Goal: Use online tool/utility: Utilize a website feature to perform a specific function

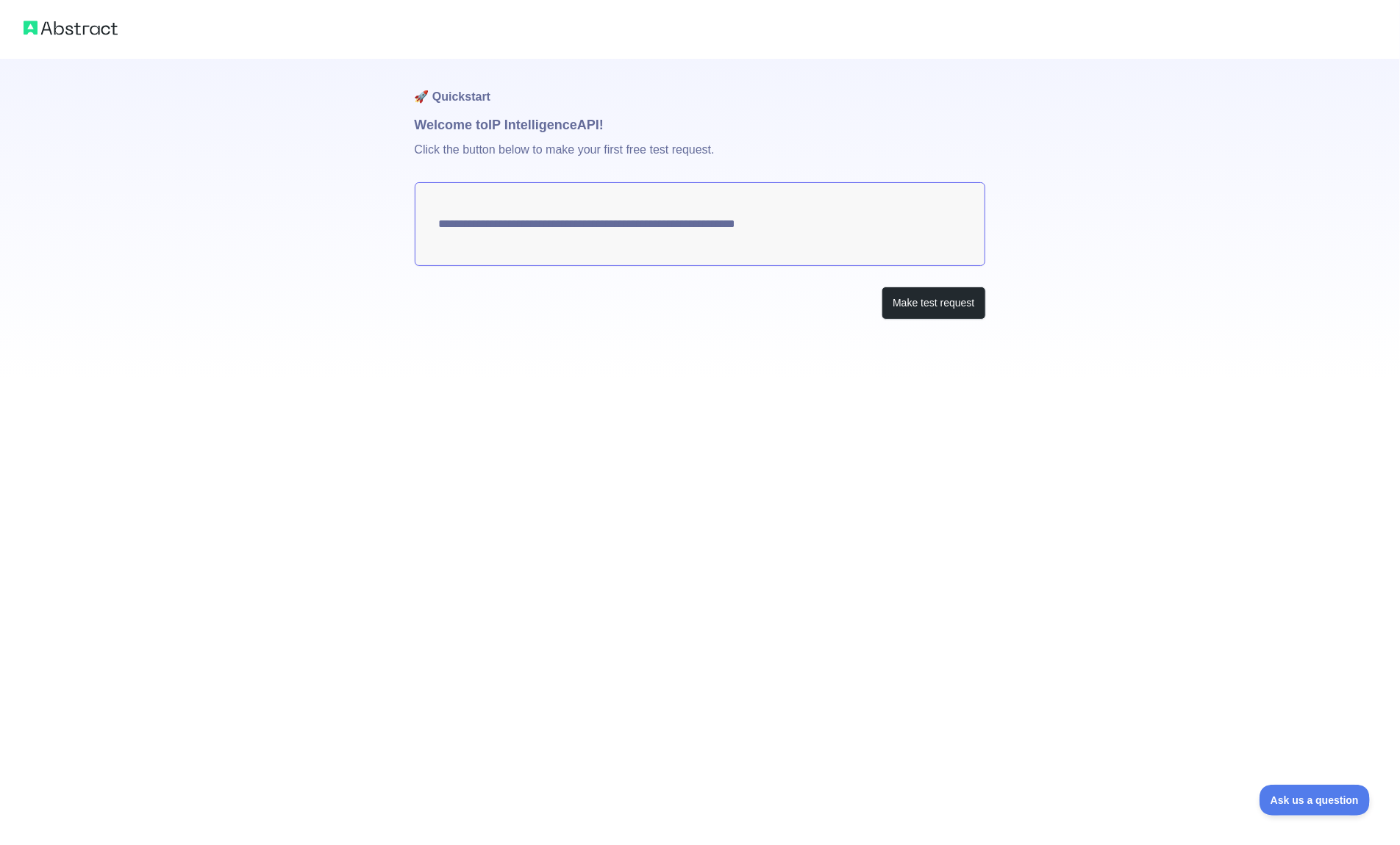
click at [630, 221] on textarea "**********" at bounding box center [700, 224] width 572 height 84
drag, startPoint x: 844, startPoint y: 223, endPoint x: 504, endPoint y: 221, distance: 340.0
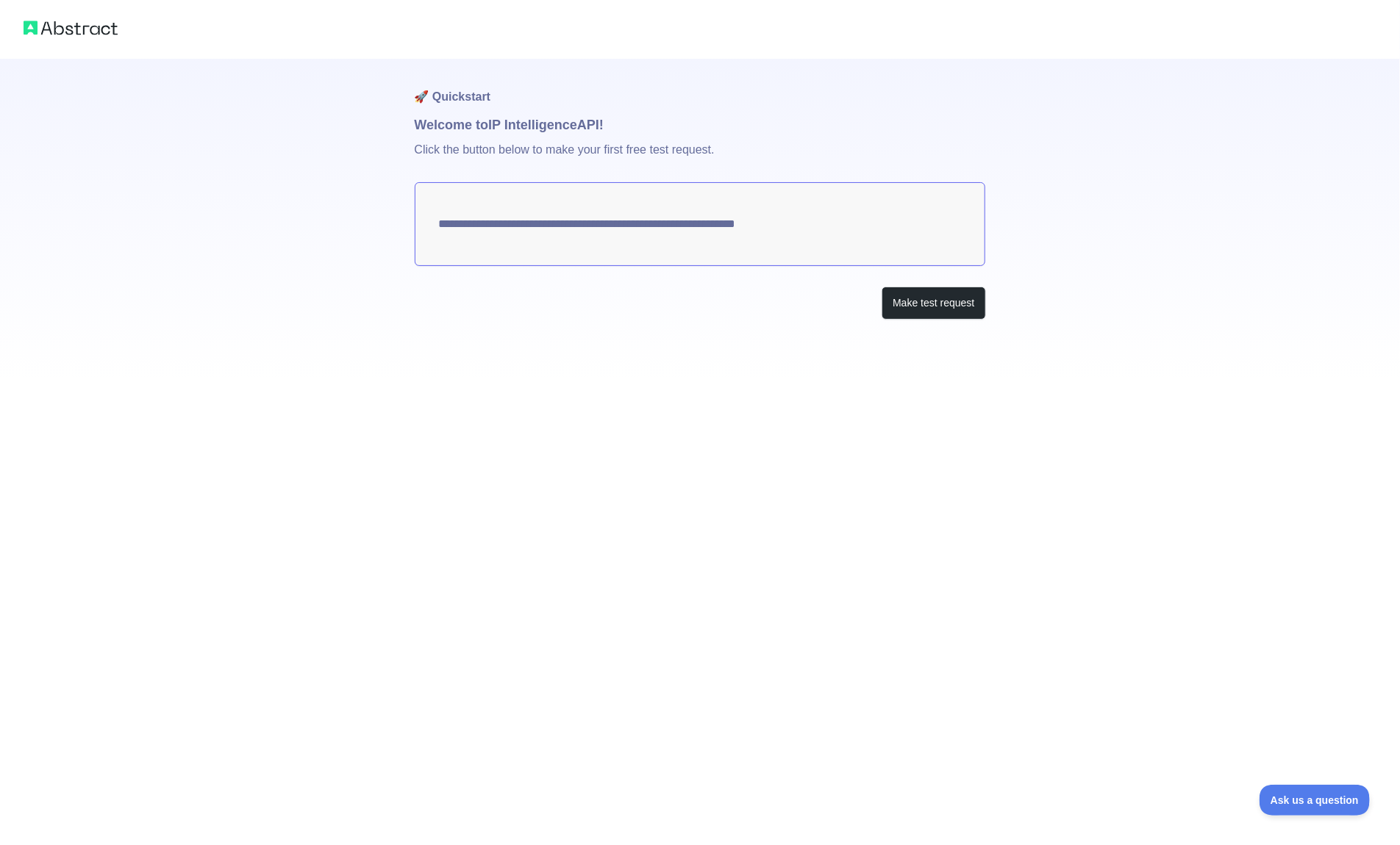
click at [519, 221] on textarea "**********" at bounding box center [700, 224] width 572 height 84
click at [915, 303] on button "Make test request" at bounding box center [933, 304] width 104 height 33
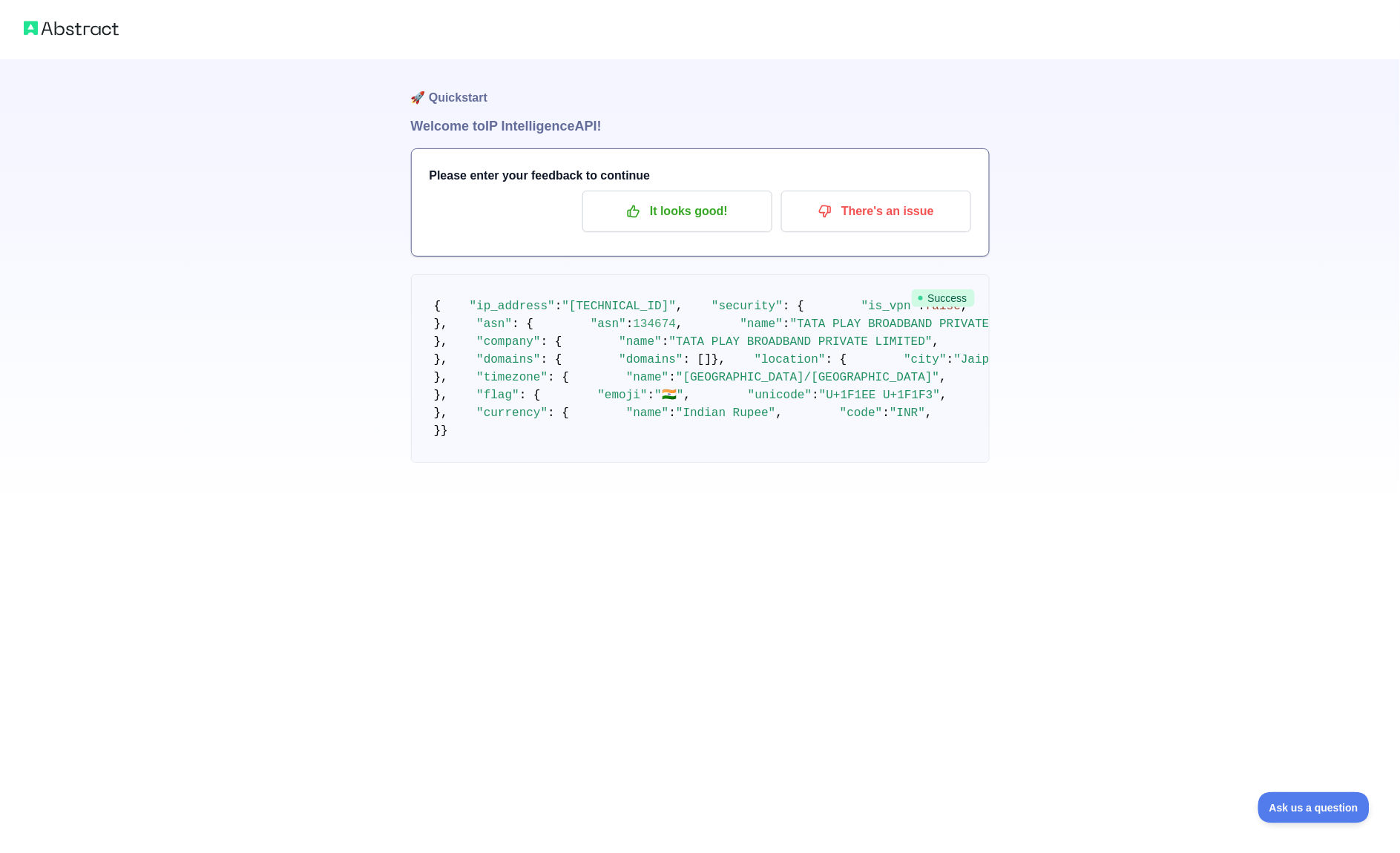
scroll to position [209, 0]
drag, startPoint x: 492, startPoint y: 169, endPoint x: 628, endPoint y: 247, distance: 156.8
click at [628, 274] on pre "{ "ip_address" : "[TECHNICAL_ID]" , "security" : { "is_vpn" : false , "is_proxy…" at bounding box center [700, 368] width 578 height 188
drag, startPoint x: 497, startPoint y: 253, endPoint x: 644, endPoint y: 257, distance: 147.1
click at [644, 274] on pre "{ "ip_address" : "[TECHNICAL_ID]" , "security" : { "is_vpn" : false , "is_proxy…" at bounding box center [700, 368] width 578 height 188
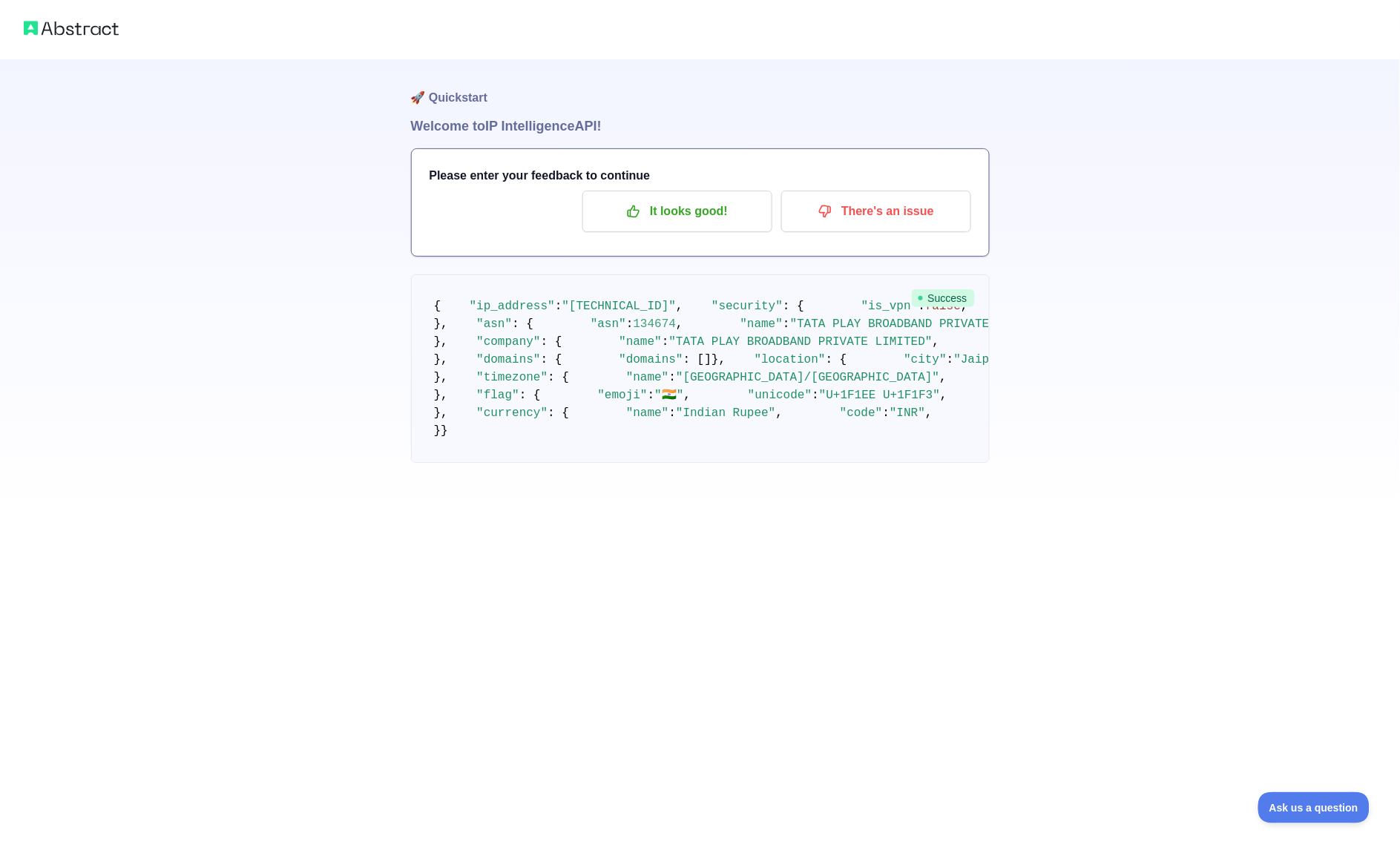
scroll to position [0, 0]
click at [549, 386] on pre "{ "ip_address" : "[TECHNICAL_ID]" , "security" : { "is_vpn" : false , "is_proxy…" at bounding box center [700, 368] width 578 height 188
drag, startPoint x: 499, startPoint y: 443, endPoint x: 561, endPoint y: 443, distance: 62.0
drag, startPoint x: 524, startPoint y: 433, endPoint x: 561, endPoint y: 432, distance: 37.0
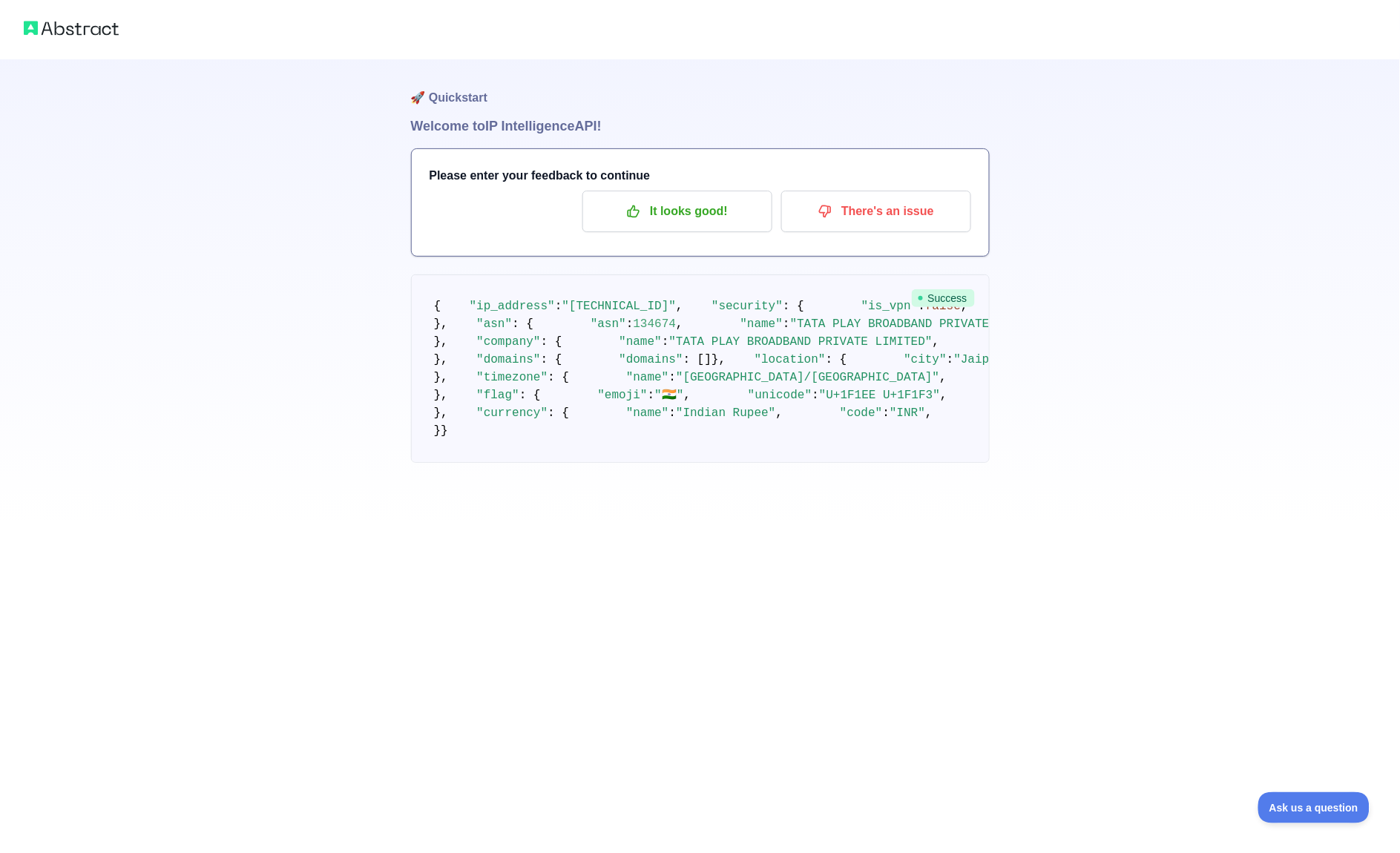
drag, startPoint x: 495, startPoint y: 416, endPoint x: 567, endPoint y: 410, distance: 72.2
click at [1366, 313] on span ""is_hosting"" at bounding box center [1408, 307] width 85 height 14
drag, startPoint x: 493, startPoint y: 359, endPoint x: 627, endPoint y: 448, distance: 160.9
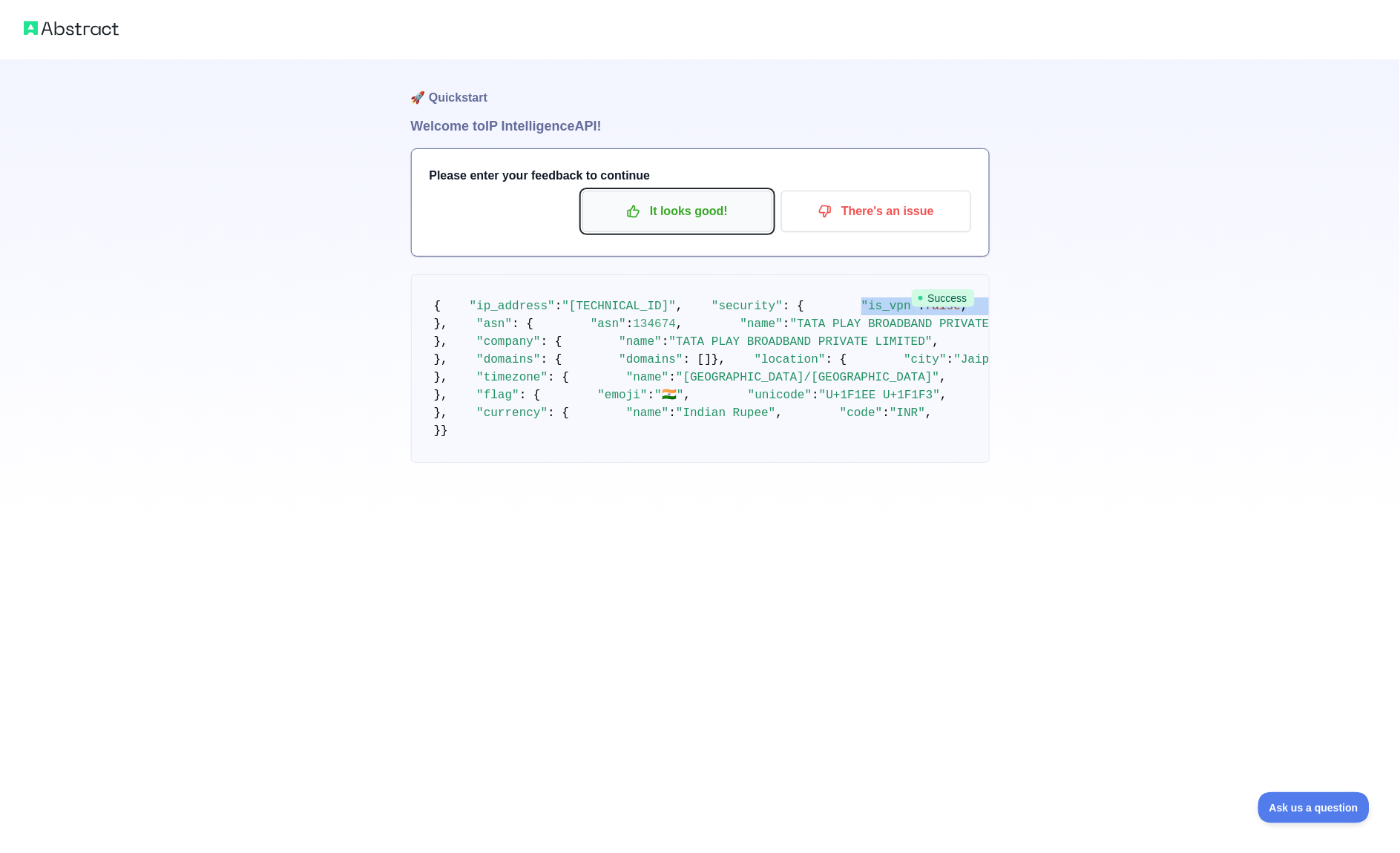
click at [670, 205] on p "It looks good!" at bounding box center [677, 211] width 168 height 25
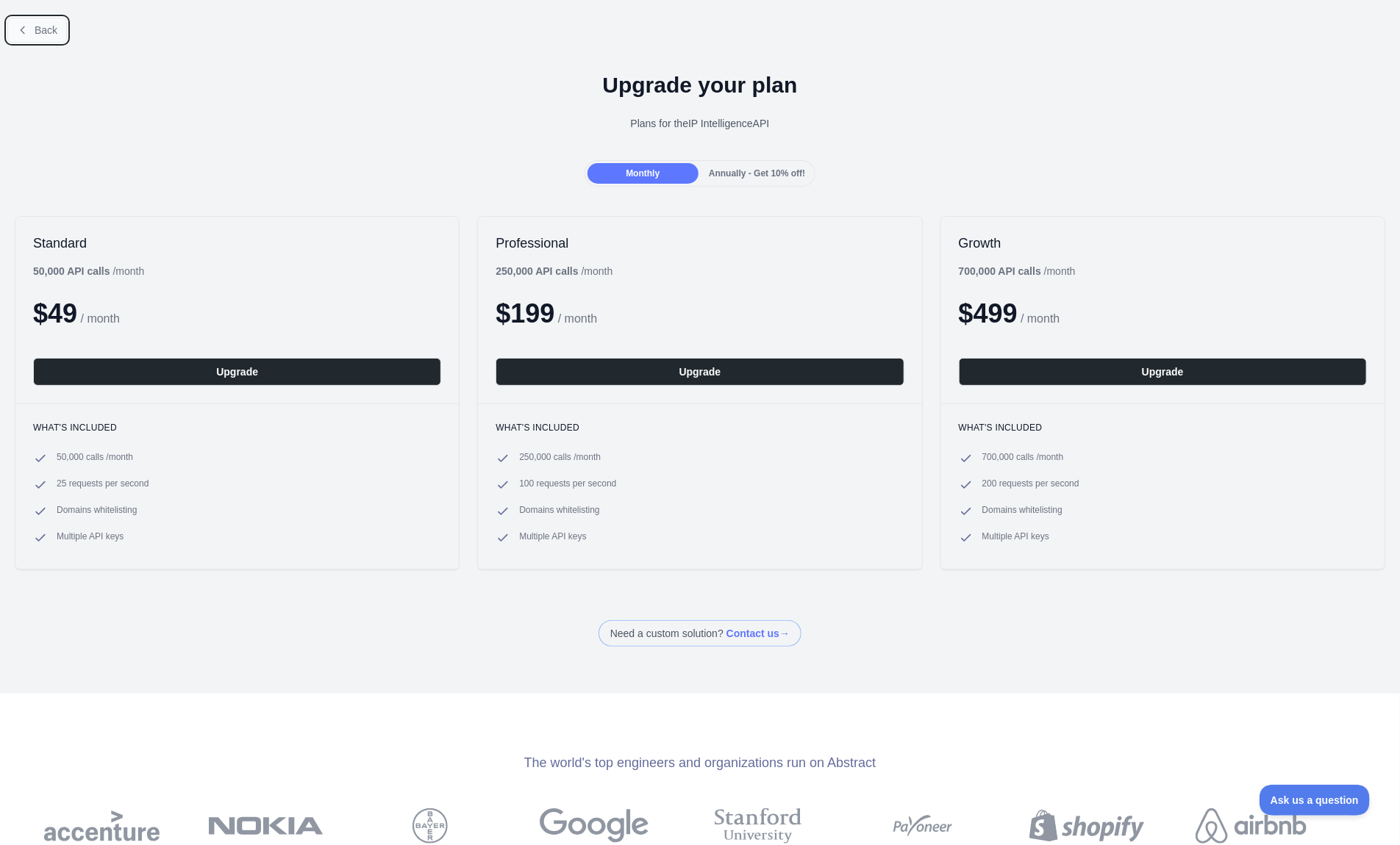
click at [52, 28] on span "Back" at bounding box center [45, 30] width 23 height 12
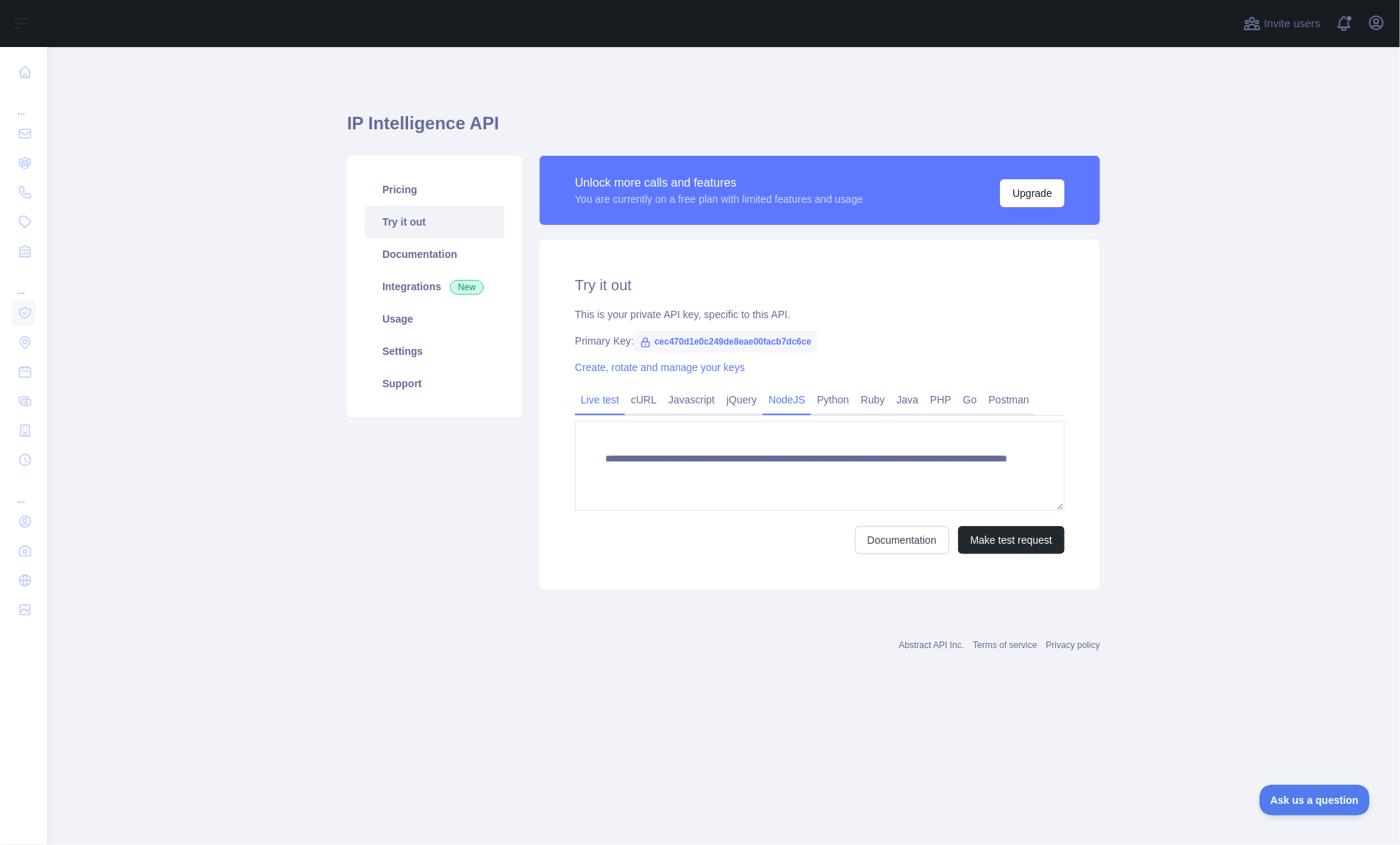
click at [796, 395] on link "NodeJS" at bounding box center [787, 400] width 49 height 23
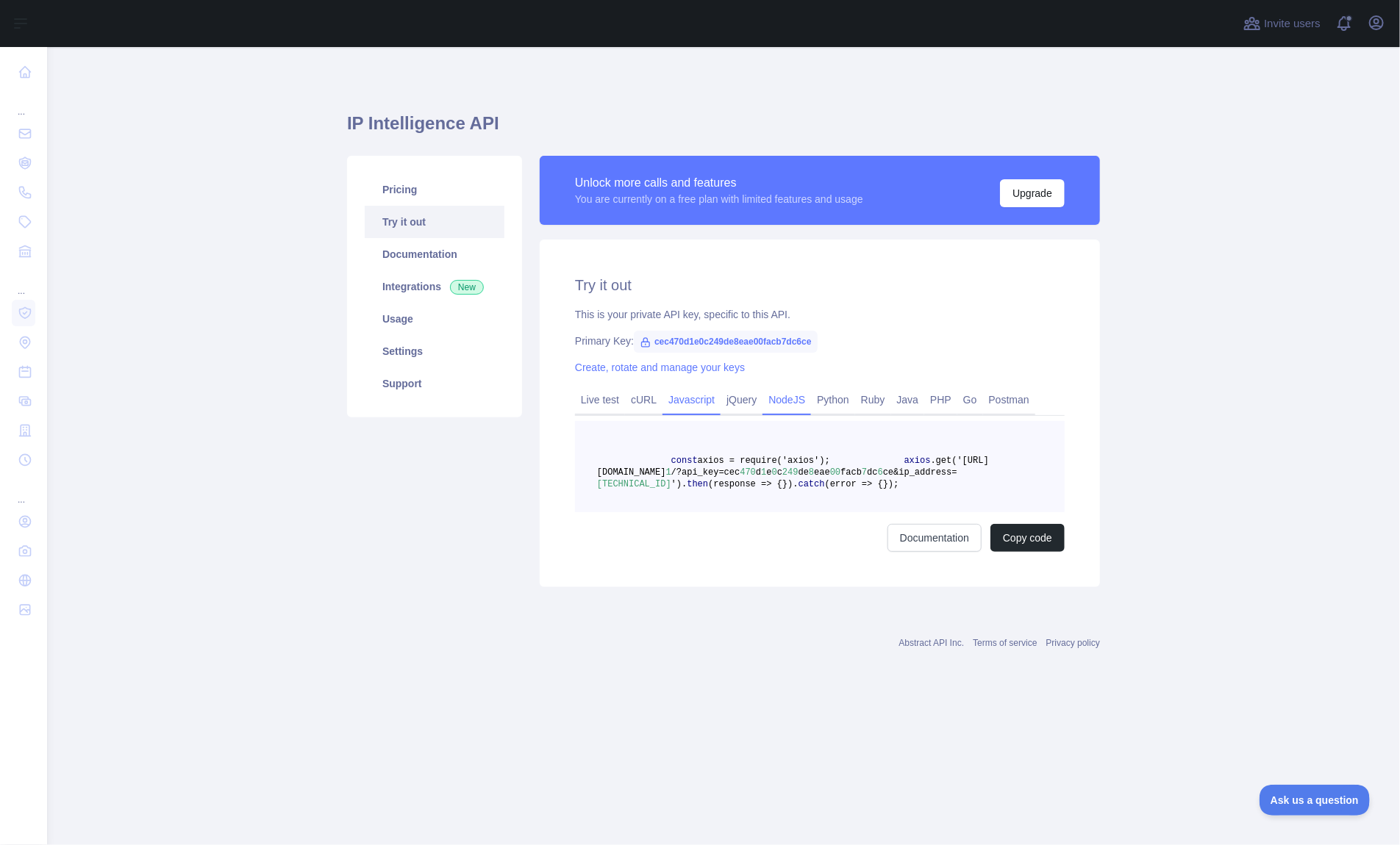
click at [700, 402] on link "Javascript" at bounding box center [691, 400] width 58 height 23
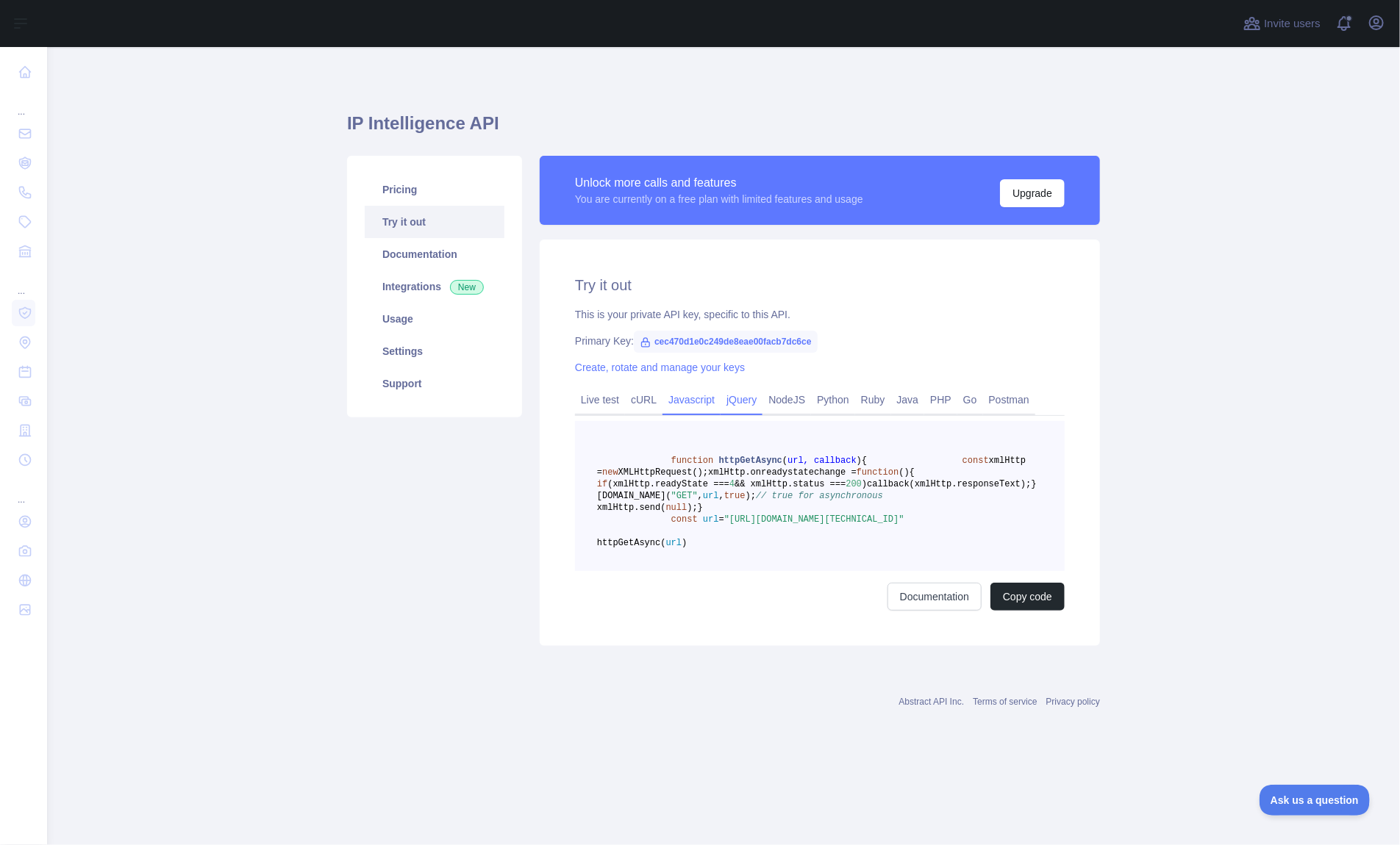
click at [746, 400] on link "jQuery" at bounding box center [741, 400] width 42 height 23
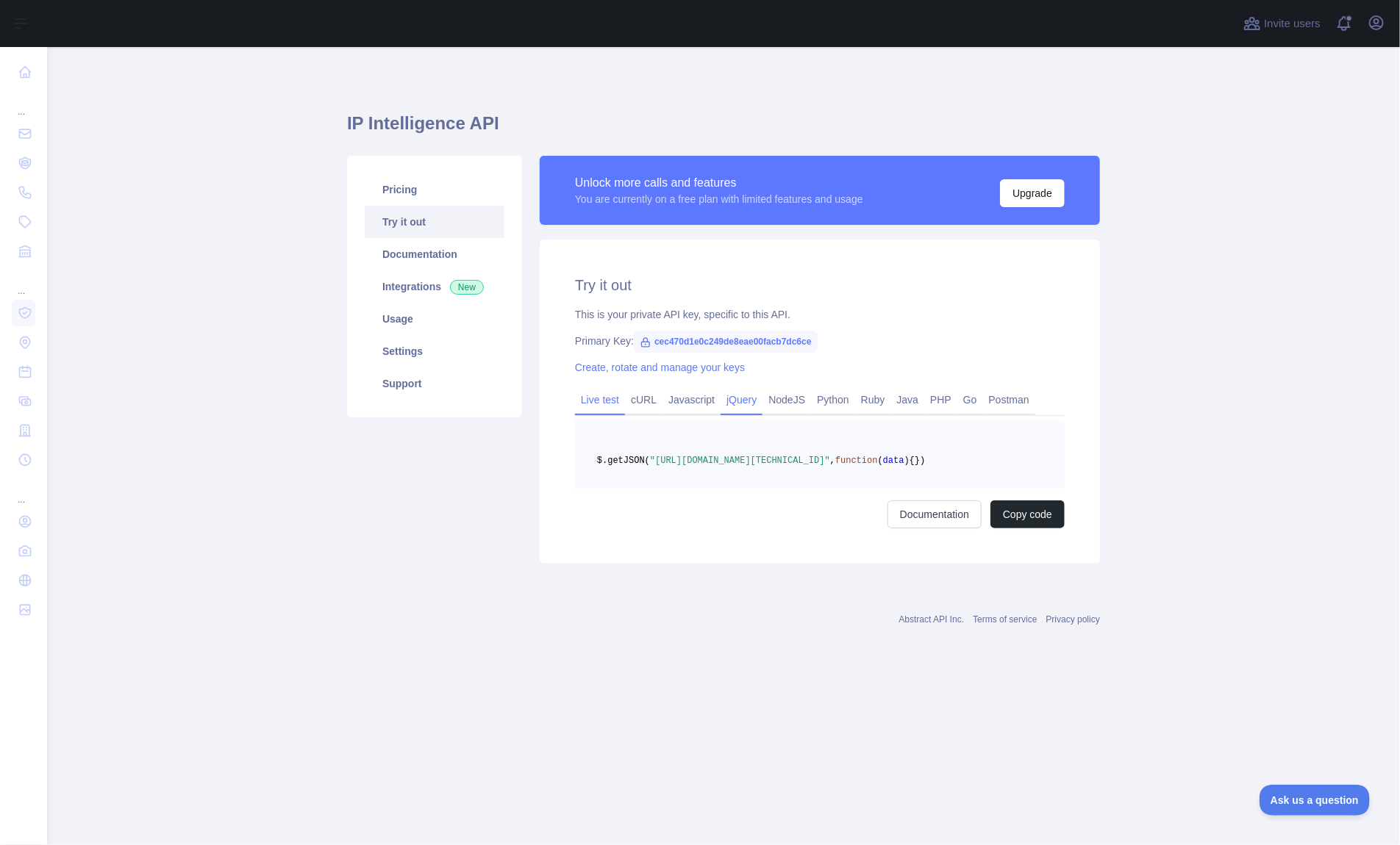
click at [593, 396] on link "Live test" at bounding box center [600, 400] width 50 height 23
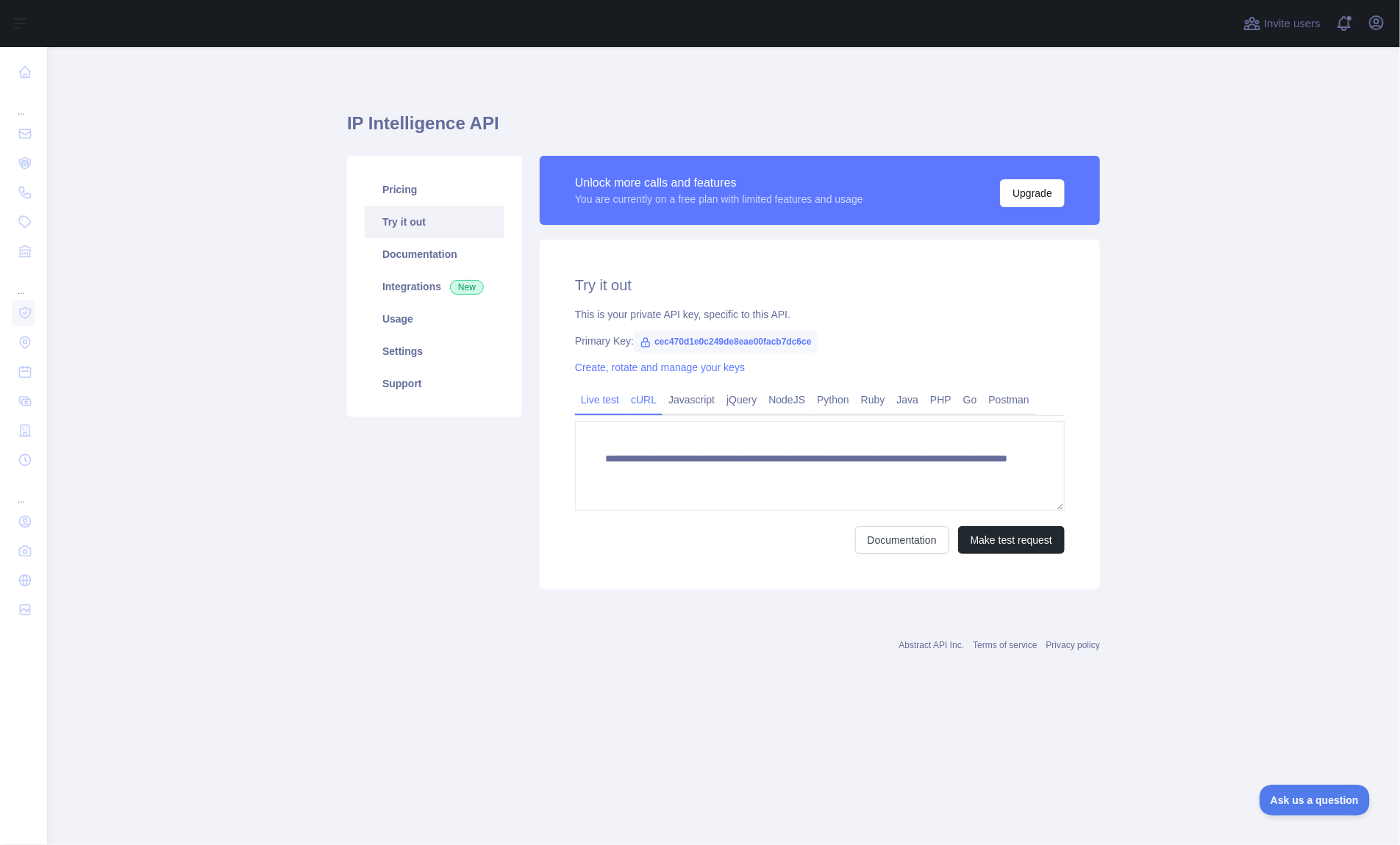
click at [641, 397] on link "cURL" at bounding box center [644, 400] width 38 height 23
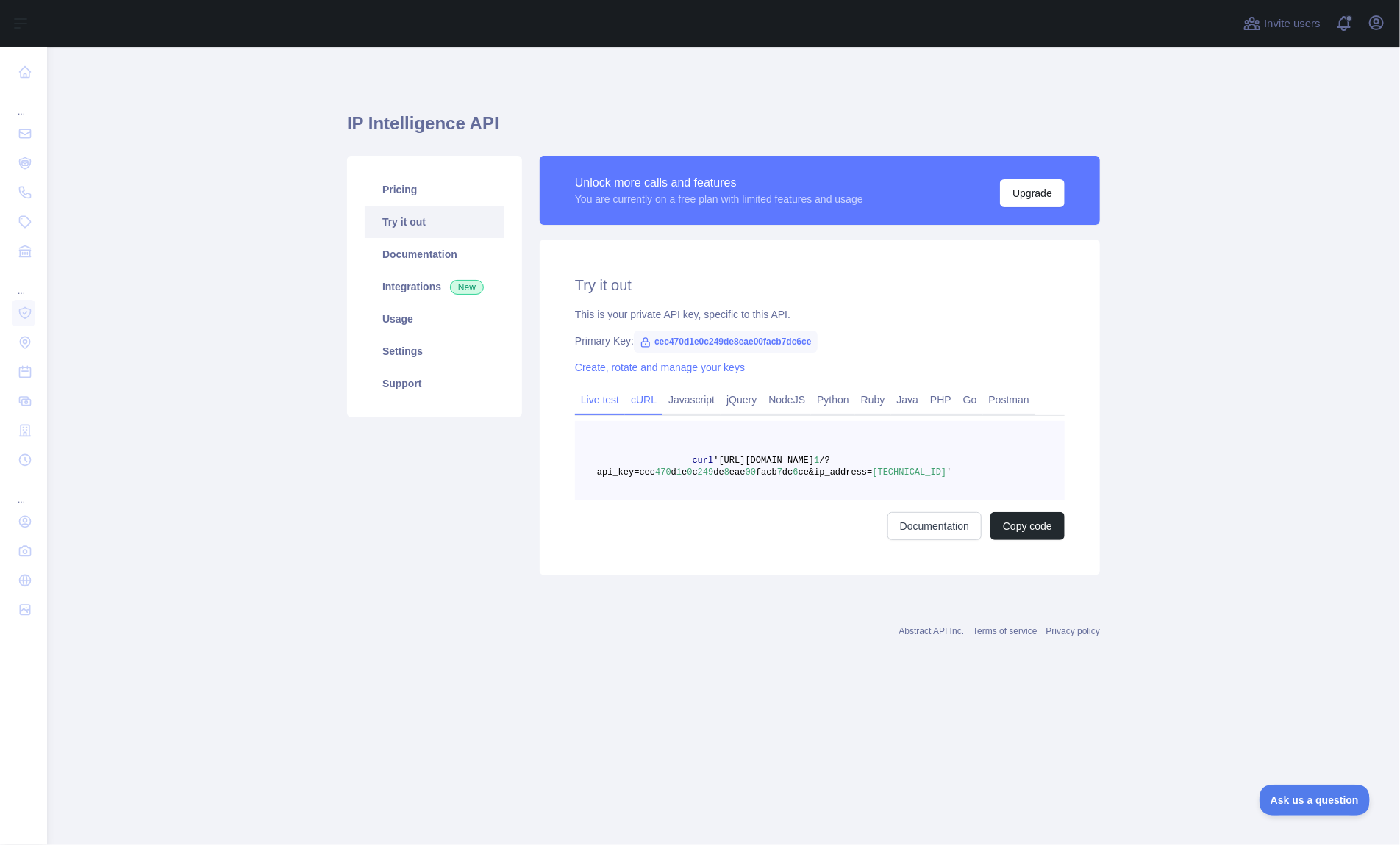
click at [597, 397] on link "Live test" at bounding box center [600, 400] width 50 height 23
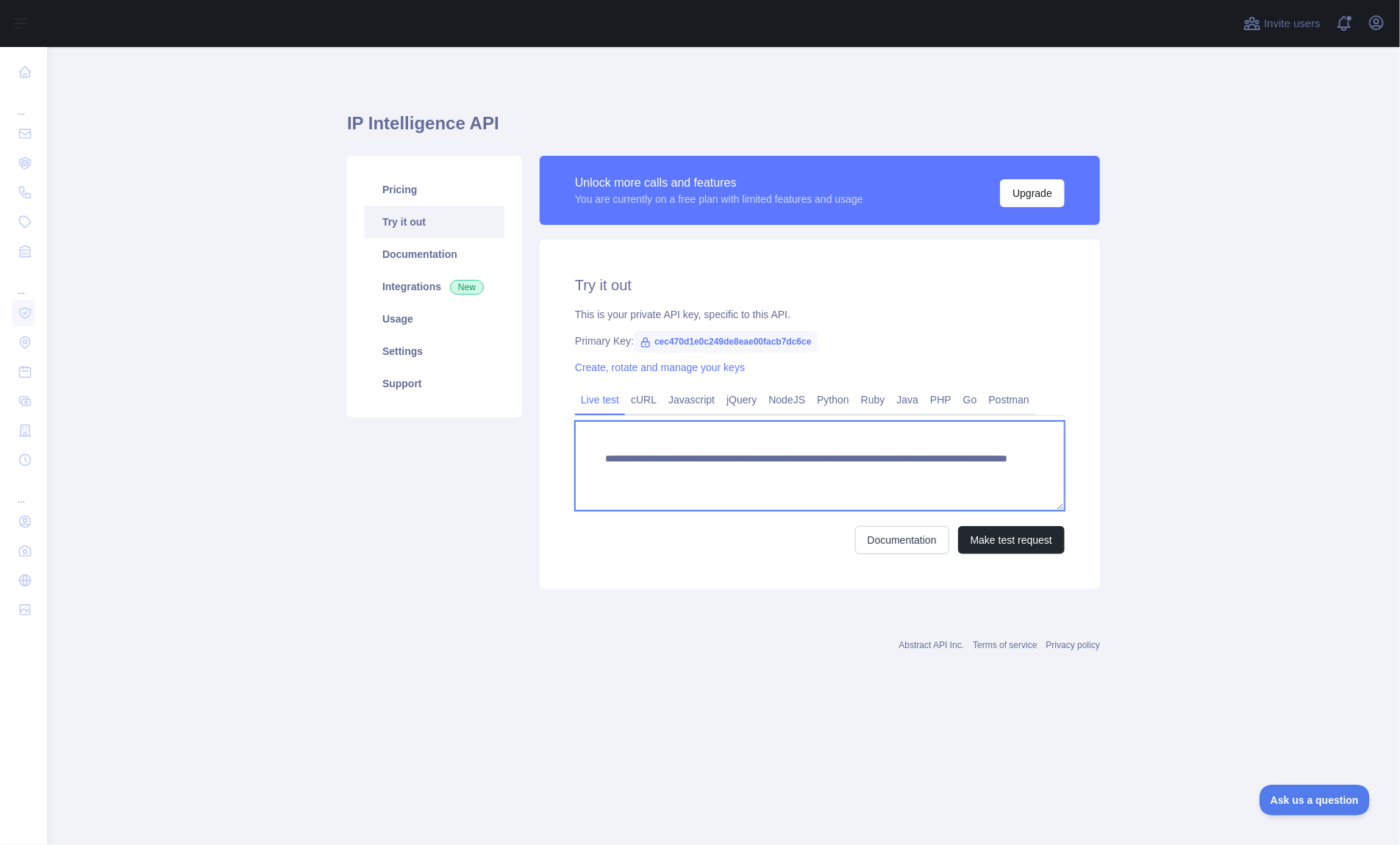
drag, startPoint x: 980, startPoint y: 475, endPoint x: 581, endPoint y: 457, distance: 399.4
click at [581, 457] on textarea "**********" at bounding box center [819, 465] width 490 height 90
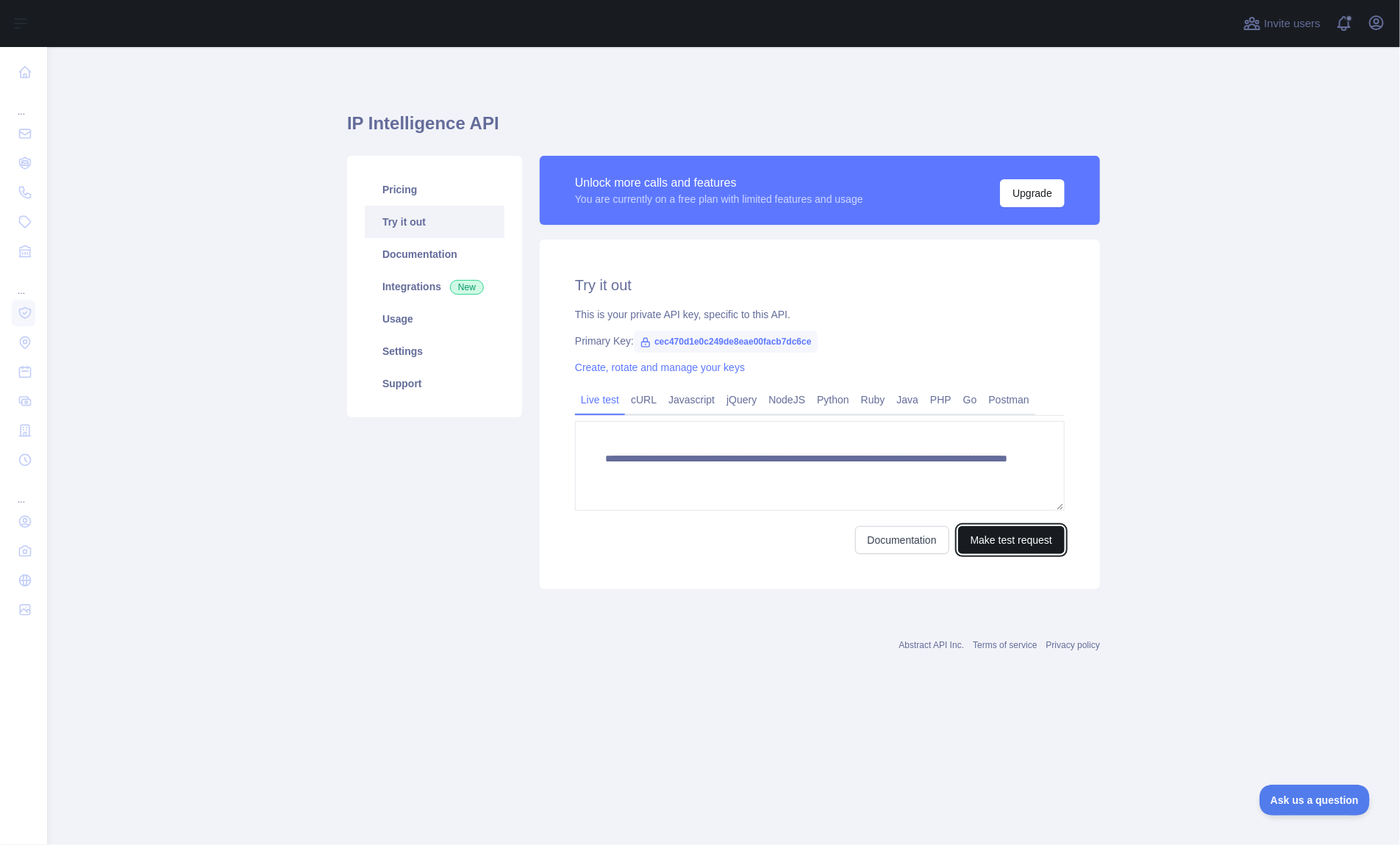
click at [1032, 542] on button "Make test request" at bounding box center [1011, 540] width 106 height 28
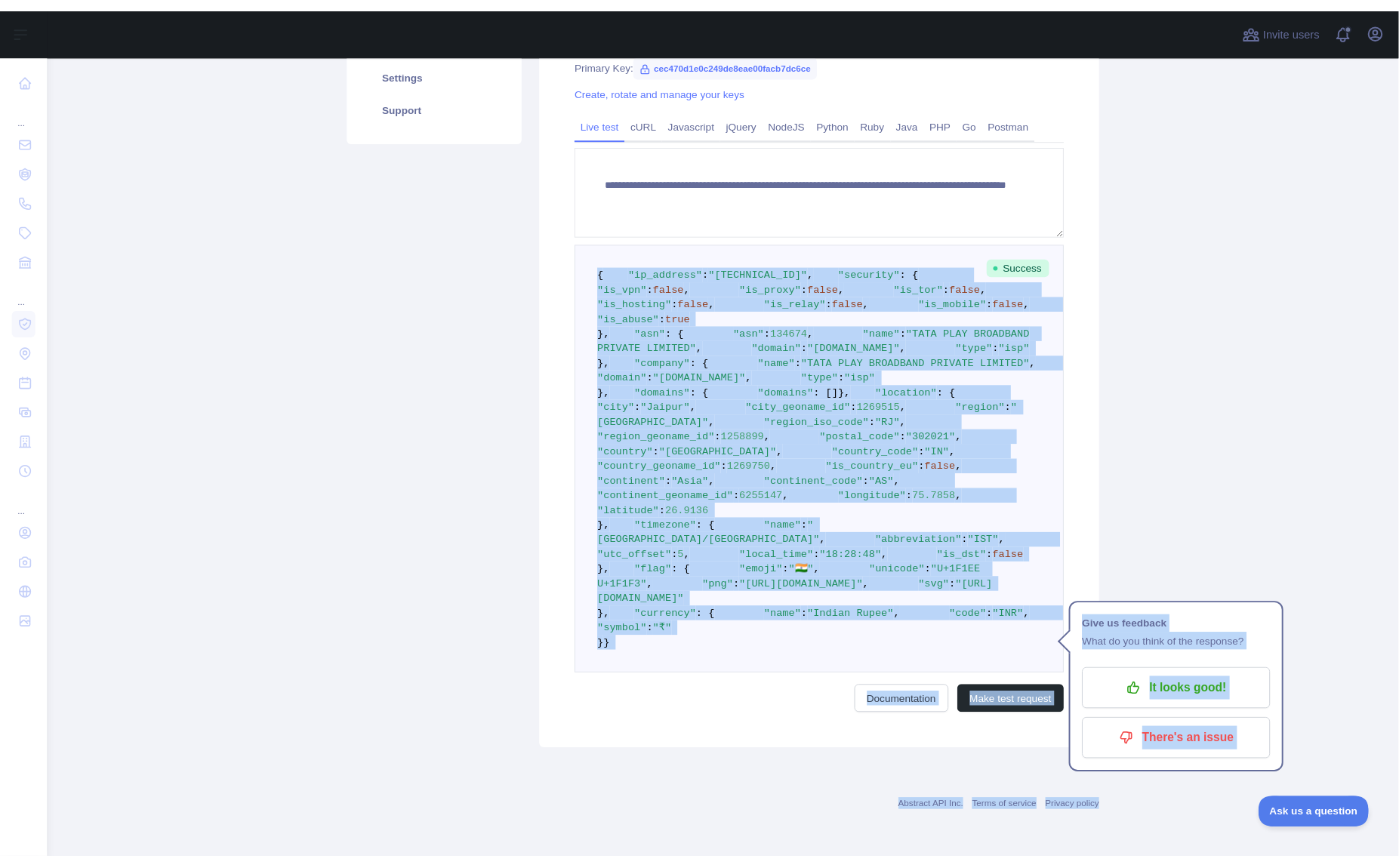
scroll to position [852, 0]
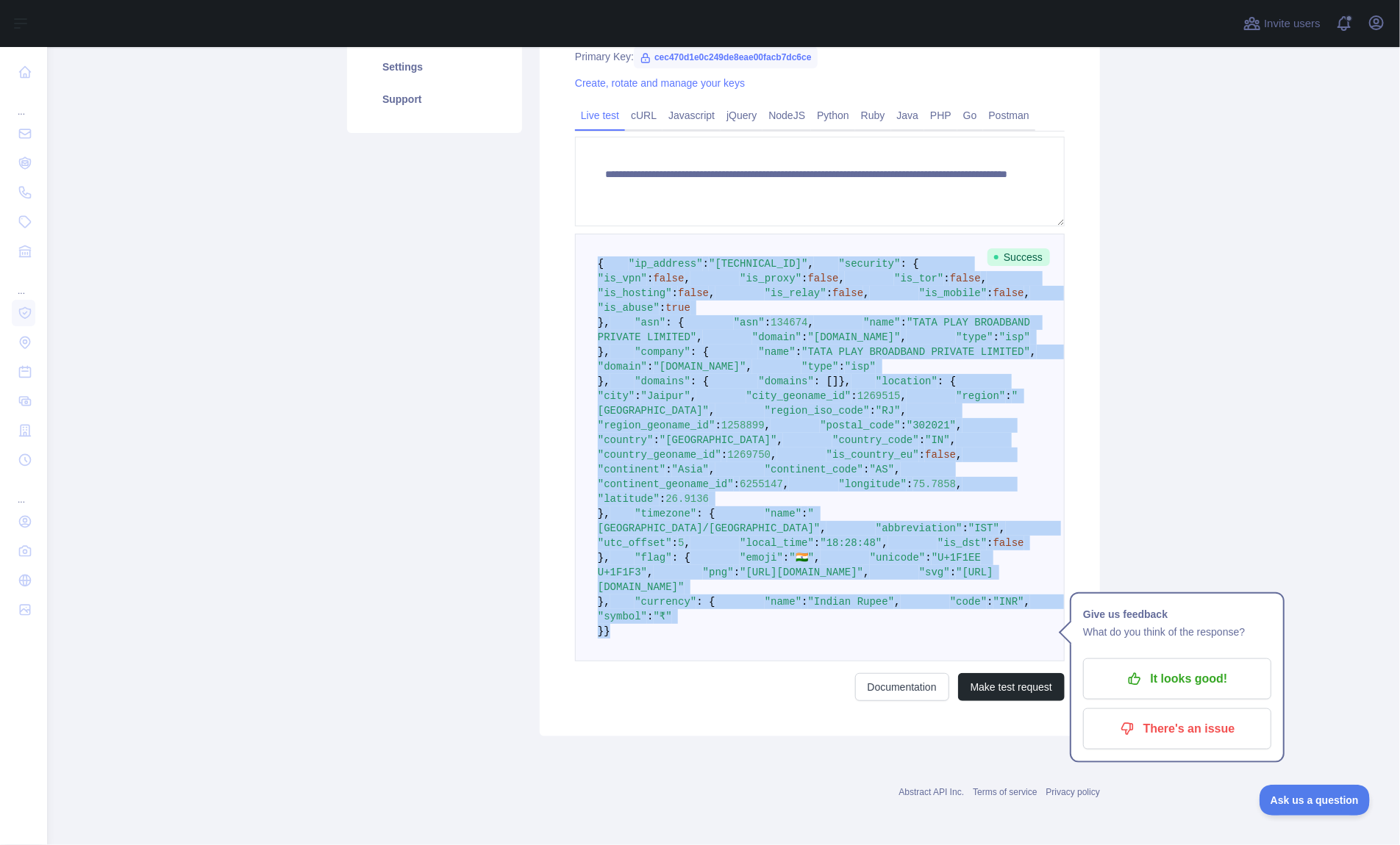
drag, startPoint x: 589, startPoint y: 260, endPoint x: 661, endPoint y: 638, distance: 384.8
click at [661, 638] on pre "{ "ip_address" : "[TECHNICAL_ID]" , "security" : { "is_vpn" : false , "is_proxy…" at bounding box center [819, 447] width 490 height 428
copy code "{ "ip_address" : "[TECHNICAL_ID]" , "security" : { "is_vpn" : false , "is_proxy…"
click at [1136, 672] on icon "button" at bounding box center [1135, 679] width 15 height 15
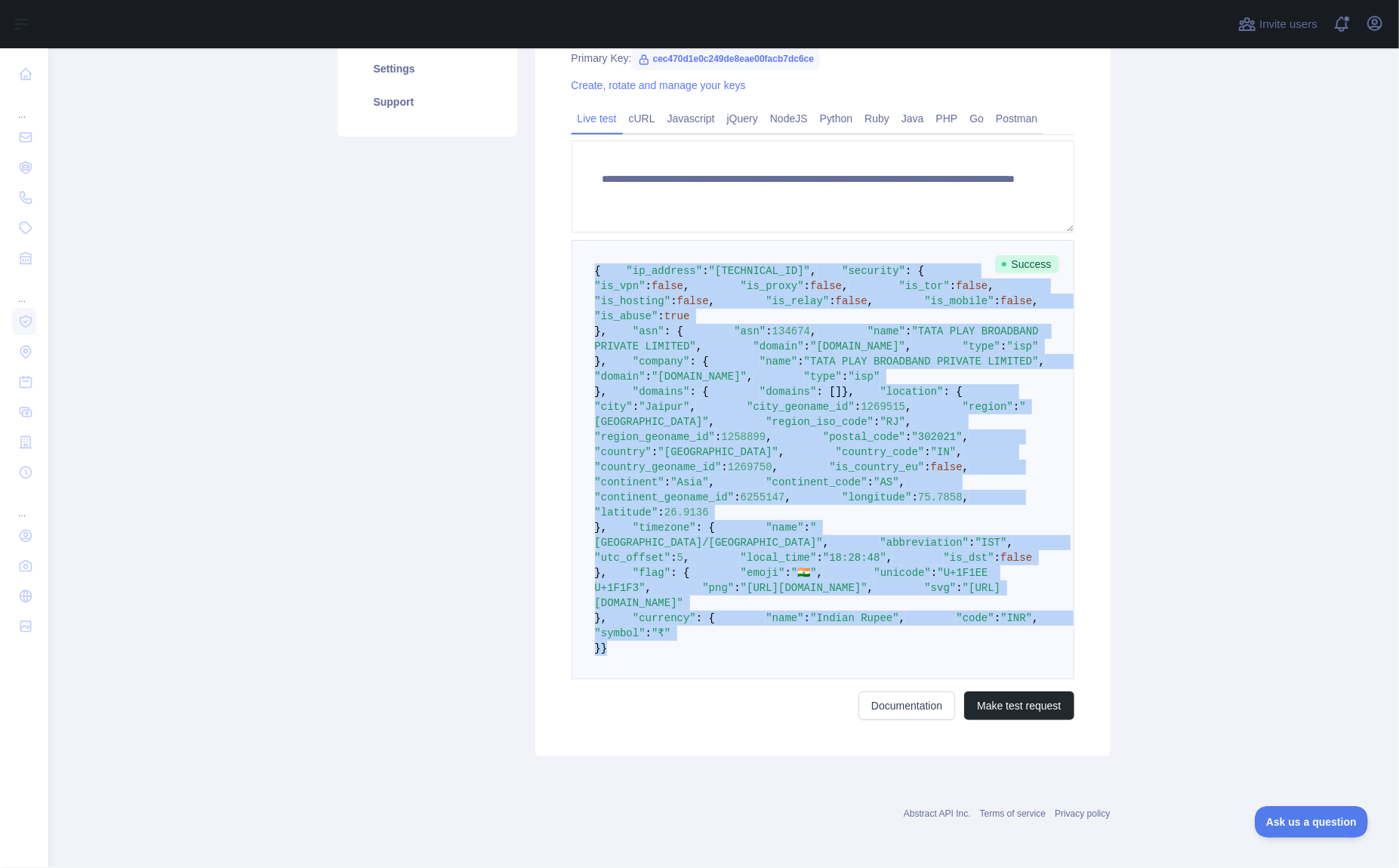
scroll to position [0, 0]
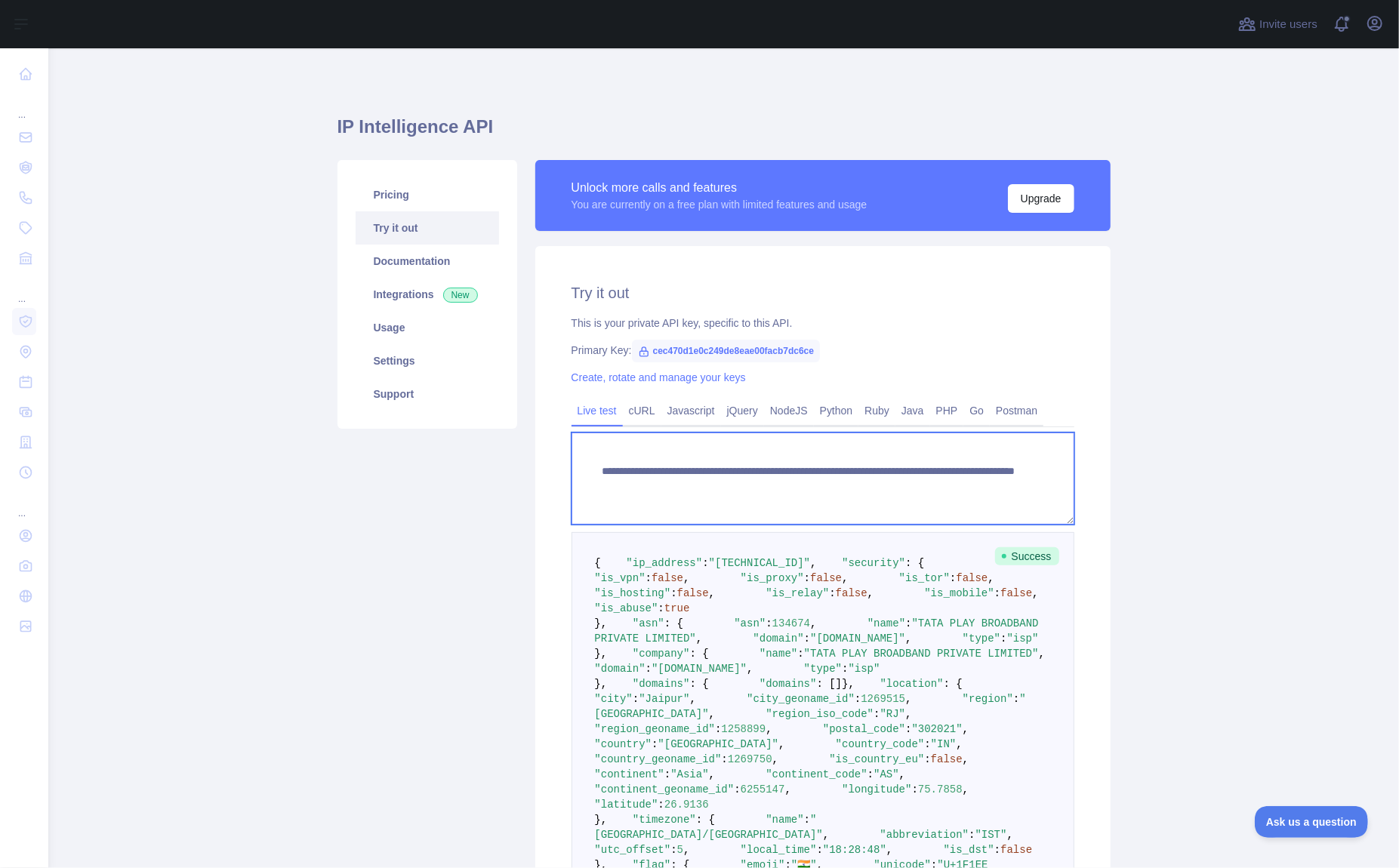
drag, startPoint x: 639, startPoint y: 486, endPoint x: 834, endPoint y: 483, distance: 195.0
click at [834, 483] on textarea "**********" at bounding box center [822, 478] width 503 height 92
